Goal: Book appointment/travel/reservation

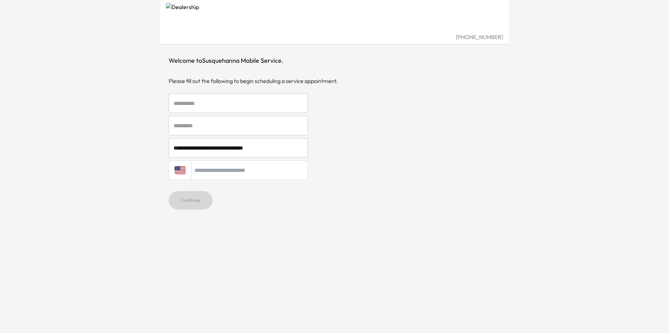
click at [270, 100] on input "text" at bounding box center [238, 103] width 139 height 20
type input "****"
type input "***"
type input "**********"
click at [182, 203] on button "Continue" at bounding box center [191, 200] width 44 height 18
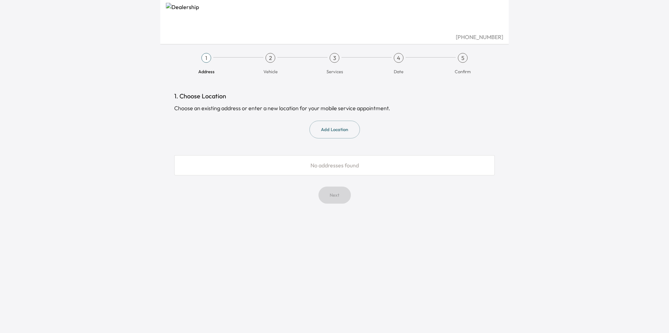
drag, startPoint x: 373, startPoint y: 169, endPoint x: 371, endPoint y: 163, distance: 5.6
click at [371, 168] on div "No addresses found" at bounding box center [334, 165] width 320 height 20
click at [334, 128] on button "Add Location" at bounding box center [334, 130] width 50 height 18
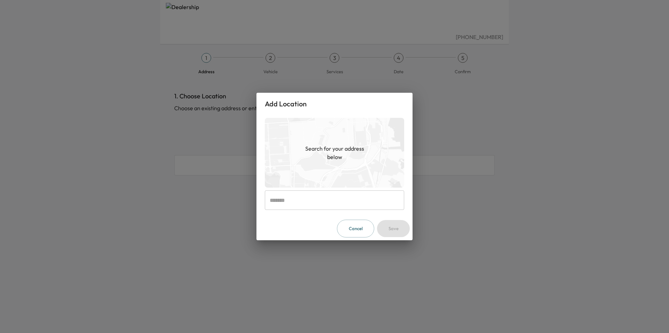
click at [308, 208] on input "text" at bounding box center [334, 200] width 139 height 20
click at [551, 207] on div "Add Location Search for your address below ​ Cancel Save" at bounding box center [334, 166] width 669 height 333
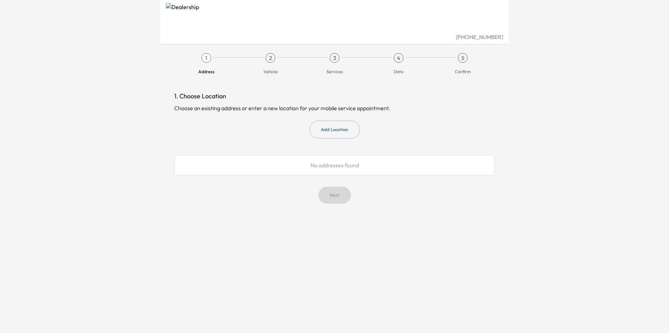
click at [331, 166] on span "No addresses found" at bounding box center [334, 165] width 48 height 7
click at [332, 164] on span "No addresses found" at bounding box center [334, 165] width 48 height 7
click at [291, 167] on div "No addresses found" at bounding box center [334, 165] width 320 height 20
click at [342, 157] on div "No addresses found" at bounding box center [334, 165] width 320 height 20
drag, startPoint x: 333, startPoint y: 171, endPoint x: 336, endPoint y: 163, distance: 8.2
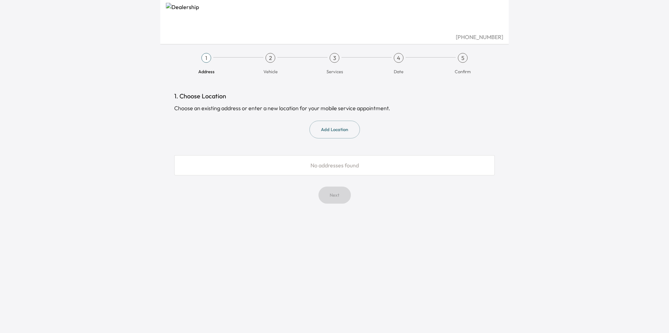
click at [333, 169] on div "No addresses found" at bounding box center [334, 165] width 320 height 20
click at [336, 163] on span "No addresses found" at bounding box center [334, 165] width 48 height 7
click at [329, 131] on button "Add Location" at bounding box center [334, 130] width 50 height 18
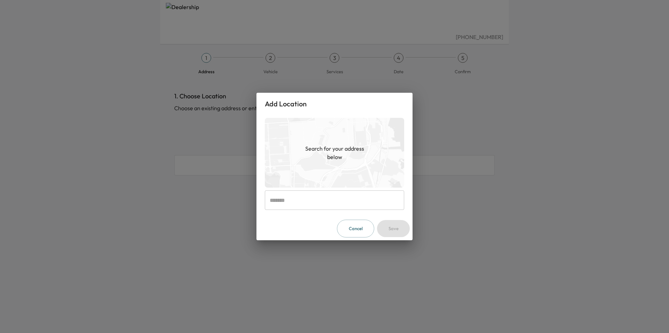
click at [354, 205] on input "text" at bounding box center [334, 200] width 139 height 20
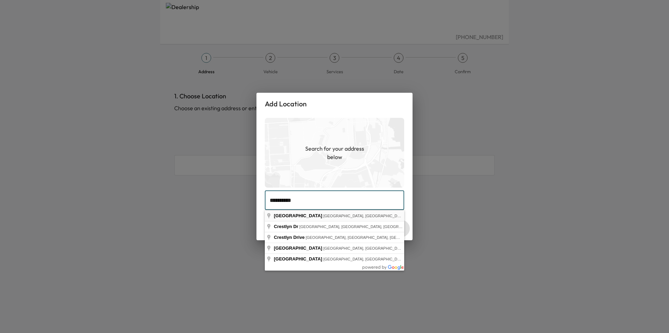
type input "**********"
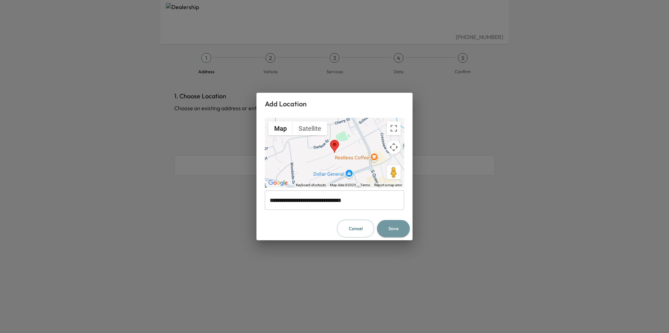
click at [400, 228] on button "Save" at bounding box center [393, 228] width 33 height 17
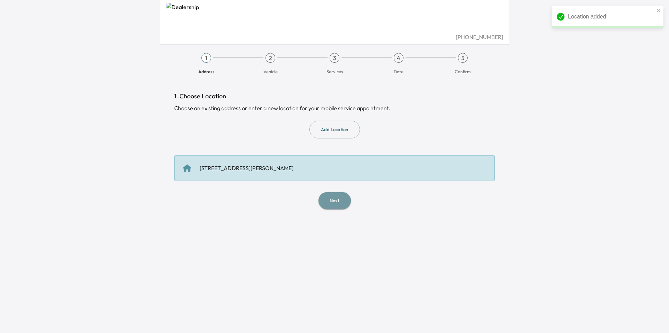
click at [337, 201] on button "Next" at bounding box center [334, 200] width 32 height 17
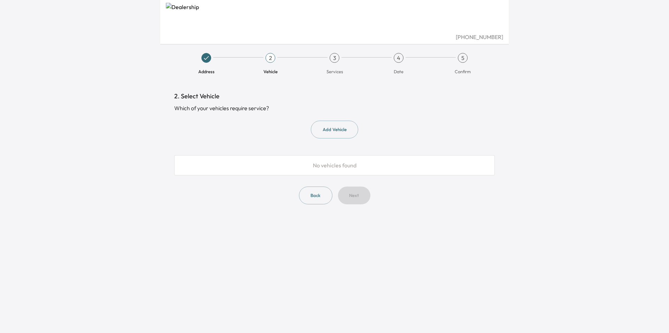
click at [373, 161] on div "No vehicles found" at bounding box center [334, 165] width 320 height 20
click at [327, 130] on button "Add Vehicle" at bounding box center [334, 130] width 47 height 18
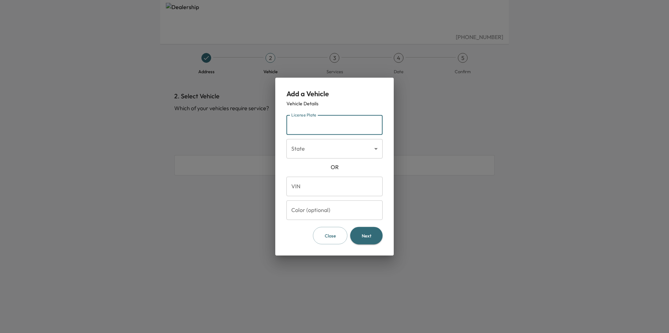
click at [315, 124] on input "License Plate" at bounding box center [334, 125] width 96 height 20
click at [325, 190] on input "VIN" at bounding box center [334, 186] width 96 height 20
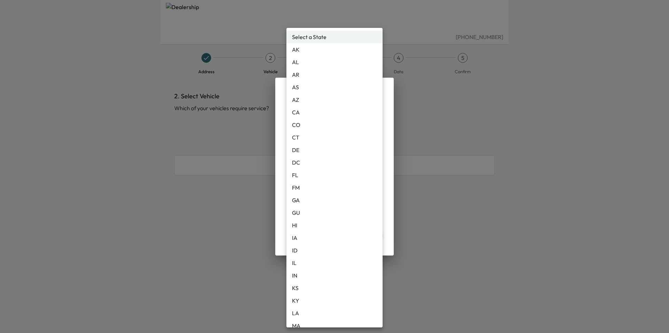
click at [338, 149] on body "[PHONE_NUMBER] Address 2 Vehicle 3 Services 4 Date 5 Confirm 2. Select Vehicle …" at bounding box center [334, 166] width 669 height 333
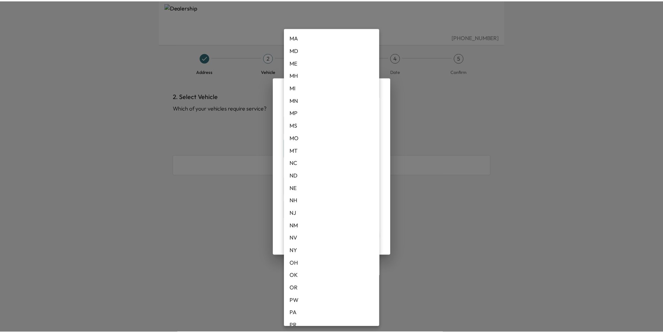
scroll to position [293, 0]
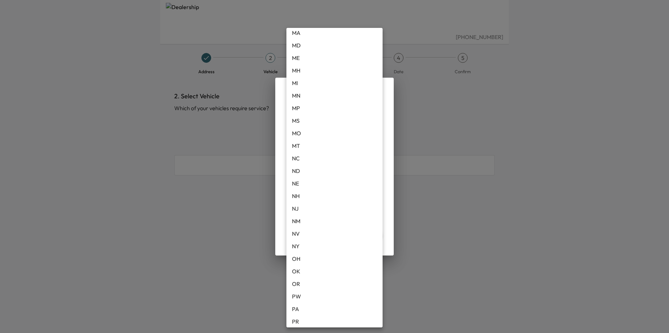
click at [307, 306] on li "PA" at bounding box center [334, 308] width 96 height 13
type input "**"
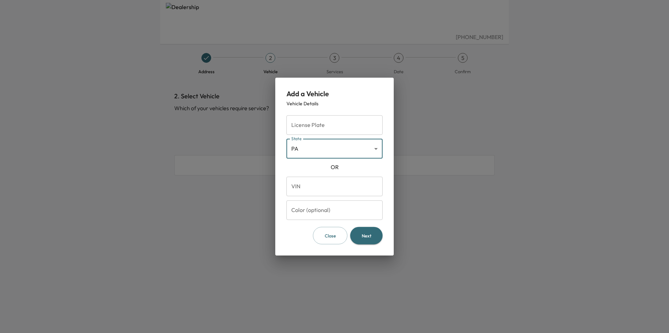
drag, startPoint x: 365, startPoint y: 180, endPoint x: 372, endPoint y: 185, distance: 8.3
click at [366, 180] on input "VIN" at bounding box center [334, 186] width 96 height 20
paste input "**********"
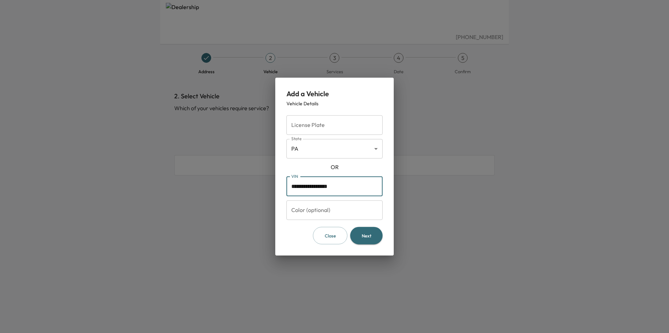
type input "**********"
click at [373, 235] on button "Next" at bounding box center [366, 235] width 32 height 18
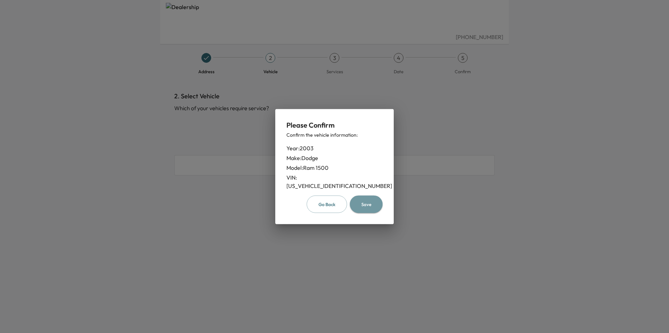
click at [372, 204] on button "Save" at bounding box center [366, 204] width 33 height 18
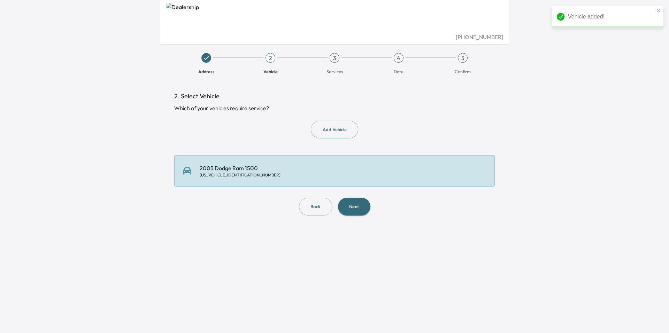
click at [363, 210] on button "Next" at bounding box center [354, 206] width 32 height 18
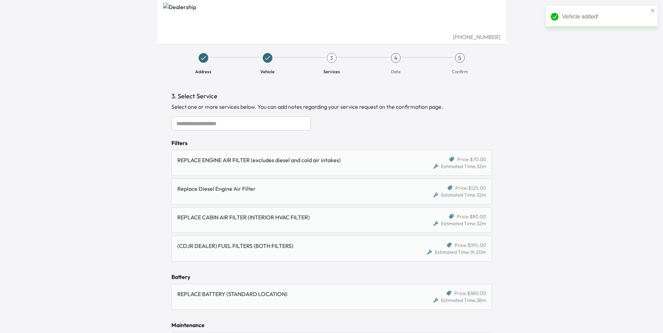
click at [429, 106] on div "Select one or more services below. You can add notes regarding your service req…" at bounding box center [331, 106] width 320 height 8
drag, startPoint x: 583, startPoint y: 113, endPoint x: 577, endPoint y: 111, distance: 6.3
click at [582, 113] on div "[PHONE_NUMBER] Address Vehicle 3 Services 4 Date 5 Confirm 3. Select Service Se…" at bounding box center [331, 166] width 663 height 333
click at [235, 128] on input "text" at bounding box center [240, 123] width 139 height 14
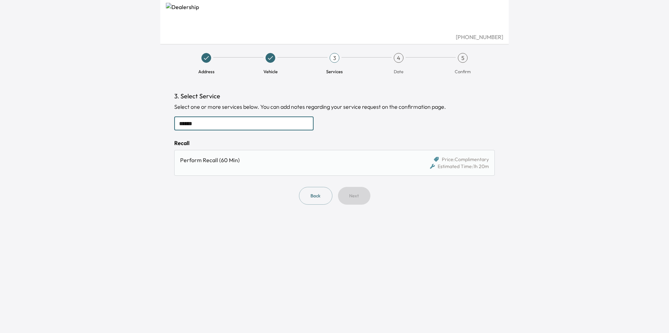
type input "******"
click at [269, 166] on div "Perform Recall (60 Min)" at bounding box center [296, 163] width 232 height 14
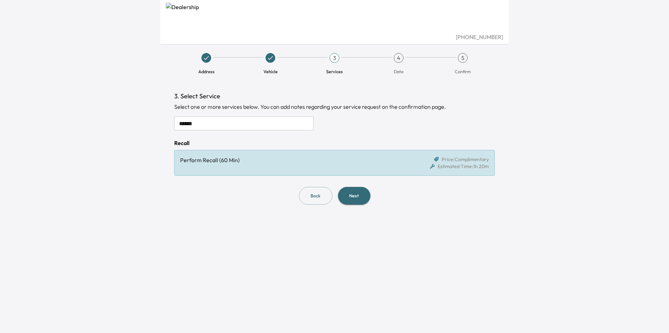
click at [352, 192] on button "Next" at bounding box center [354, 196] width 32 height 18
